Goal: Information Seeking & Learning: Check status

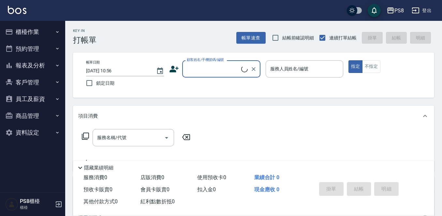
click at [49, 58] on button "報表及分析" at bounding box center [33, 65] width 60 height 17
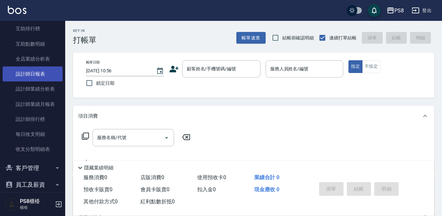
scroll to position [143, 0]
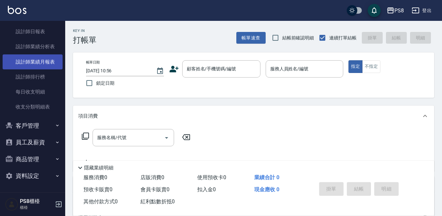
click at [47, 65] on link "設計師業績月報表" at bounding box center [33, 61] width 60 height 15
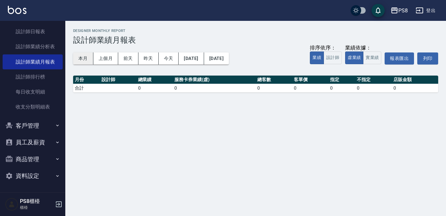
click at [90, 61] on button "本月" at bounding box center [83, 59] width 20 height 12
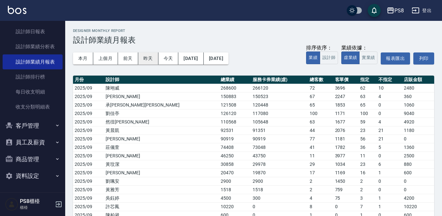
click at [145, 60] on button "昨天" at bounding box center [148, 59] width 20 height 12
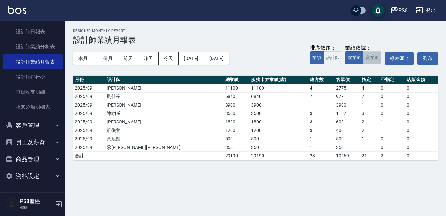
click at [370, 55] on button "實業績" at bounding box center [372, 58] width 18 height 13
click at [81, 60] on button "本月" at bounding box center [83, 59] width 20 height 12
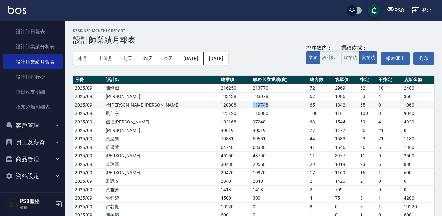
drag, startPoint x: 187, startPoint y: 108, endPoint x: 236, endPoint y: 103, distance: 49.2
click at [236, 103] on tr "2025/09 承[PERSON_NAME]蔡 120808 119748 65 1842 65 0 1060" at bounding box center [253, 105] width 361 height 8
click at [251, 103] on td "119748" at bounding box center [279, 105] width 57 height 8
drag, startPoint x: 173, startPoint y: 98, endPoint x: 263, endPoint y: 94, distance: 90.1
click at [263, 94] on tr "2025/09 [PERSON_NAME] 133438 133078 67 1986 63 4 360" at bounding box center [253, 96] width 361 height 8
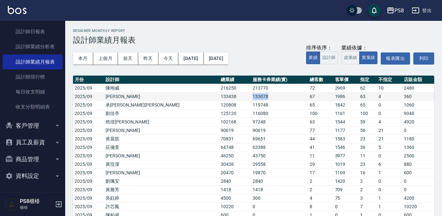
click at [263, 94] on td "133078" at bounding box center [279, 96] width 57 height 8
drag, startPoint x: 187, startPoint y: 108, endPoint x: 229, endPoint y: 107, distance: 42.1
click at [229, 107] on tr "2025/09 承[PERSON_NAME]蔡 120808 119748 65 1842 65 0 1060" at bounding box center [253, 105] width 361 height 8
click at [251, 107] on td "119748" at bounding box center [279, 105] width 57 height 8
